Goal: Information Seeking & Learning: Learn about a topic

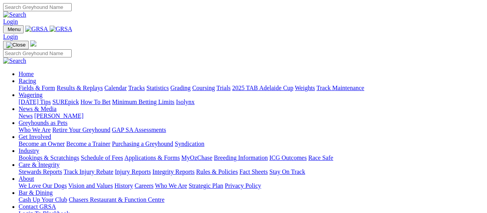
click at [41, 84] on link "Fields & Form" at bounding box center [37, 87] width 36 height 7
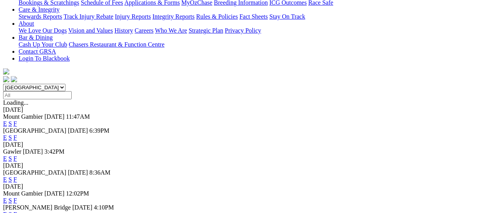
scroll to position [232, 0]
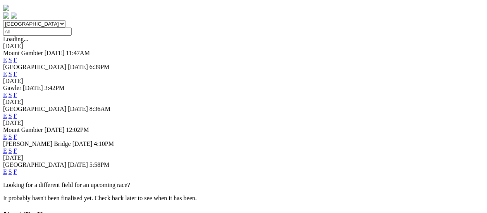
click at [17, 168] on link "F" at bounding box center [15, 171] width 3 height 7
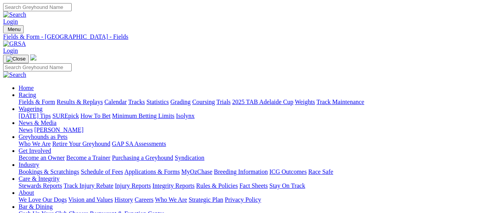
click at [23, 98] on link "Fields & Form" at bounding box center [37, 101] width 36 height 7
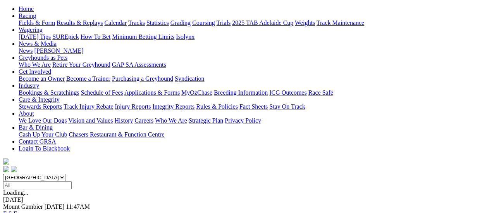
scroll to position [77, 0]
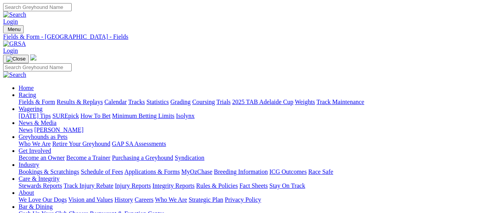
click at [80, 98] on link "Results & Replays" at bounding box center [80, 101] width 46 height 7
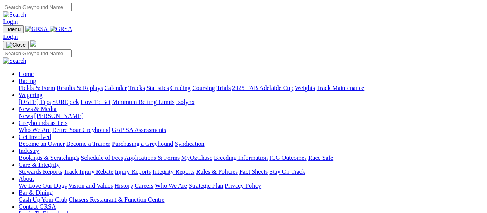
click at [84, 84] on link "Results & Replays" at bounding box center [80, 87] width 46 height 7
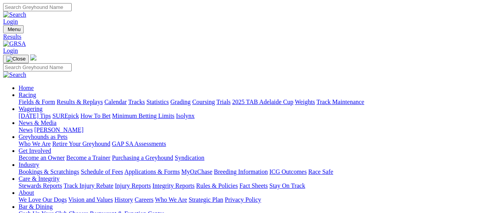
click at [27, 98] on link "Fields & Form" at bounding box center [37, 101] width 36 height 7
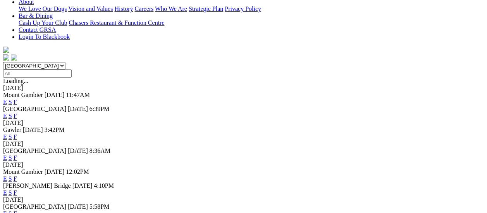
scroll to position [116, 0]
